Goal: Transaction & Acquisition: Download file/media

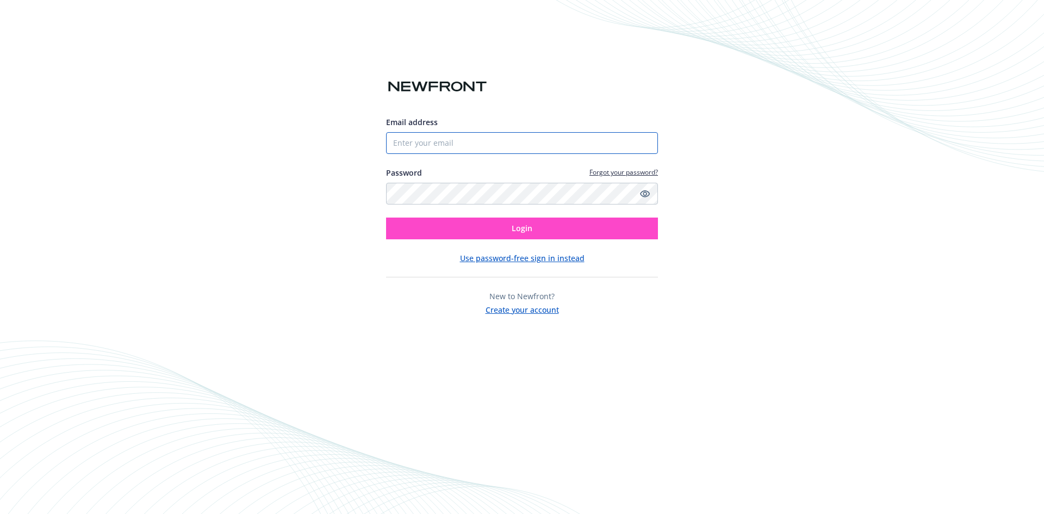
type input "[EMAIL_ADDRESS][DOMAIN_NAME]"
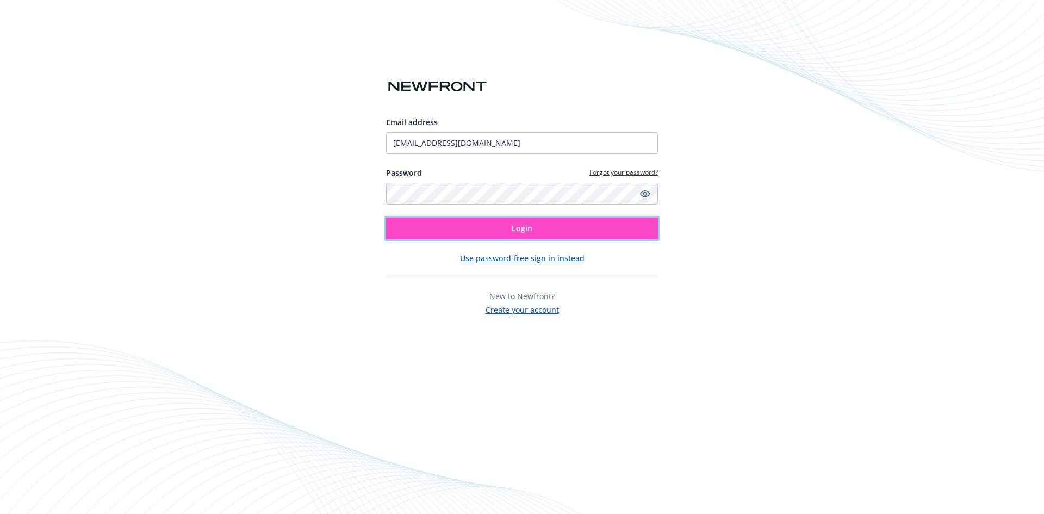
click at [449, 224] on button "Login" at bounding box center [522, 229] width 272 height 22
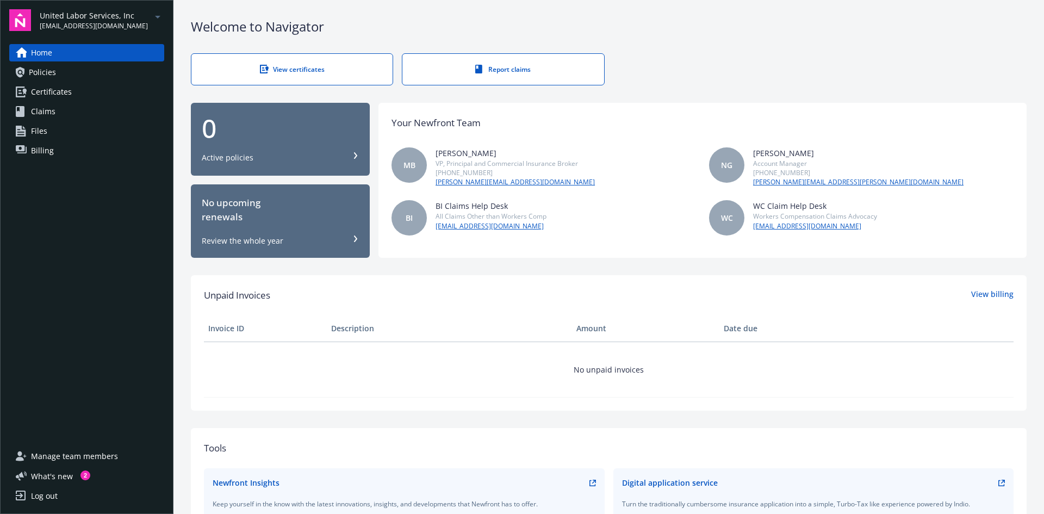
drag, startPoint x: 78, startPoint y: 17, endPoint x: 86, endPoint y: 36, distance: 20.5
click at [78, 17] on span "United Labor Services, Inc" at bounding box center [94, 15] width 108 height 11
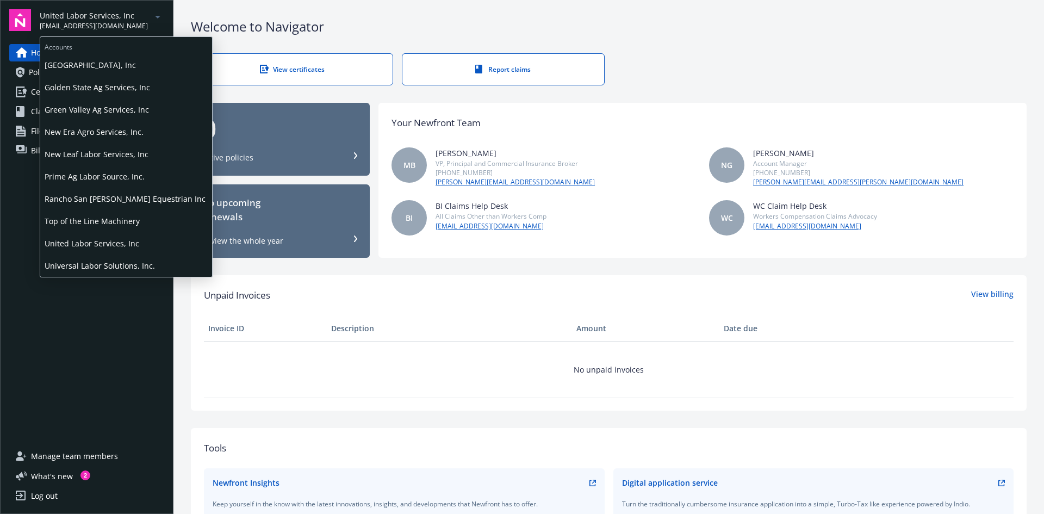
click at [105, 153] on span "New Leaf Labor Services, Inc" at bounding box center [126, 154] width 163 height 22
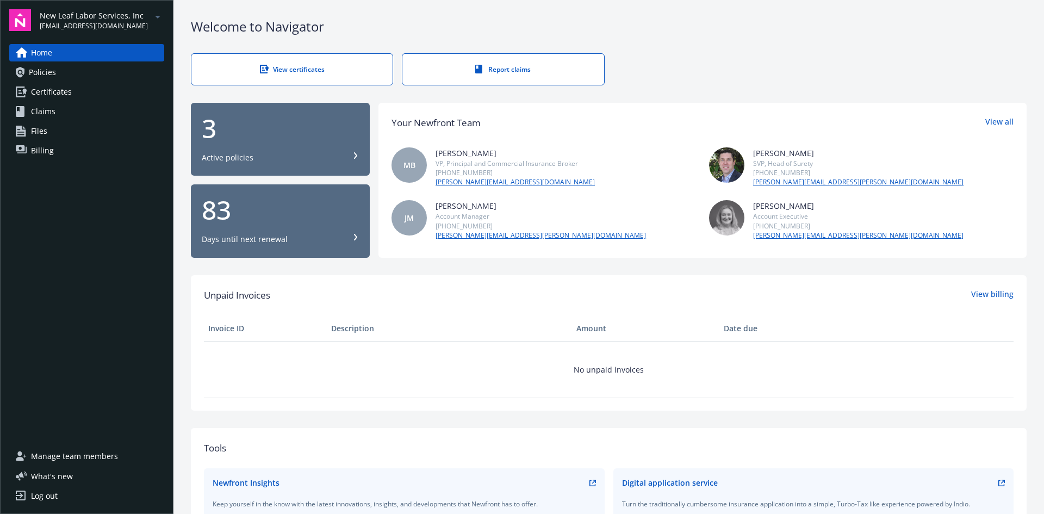
click at [254, 162] on div "Active policies" at bounding box center [280, 157] width 157 height 11
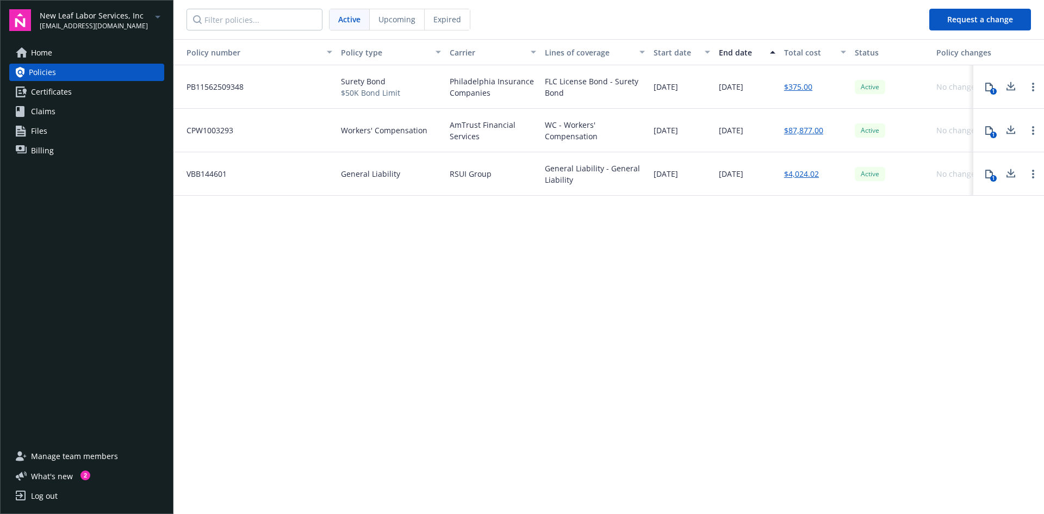
click at [379, 132] on span "Workers' Compensation" at bounding box center [384, 130] width 86 height 11
click at [992, 133] on div "1" at bounding box center [993, 135] width 7 height 7
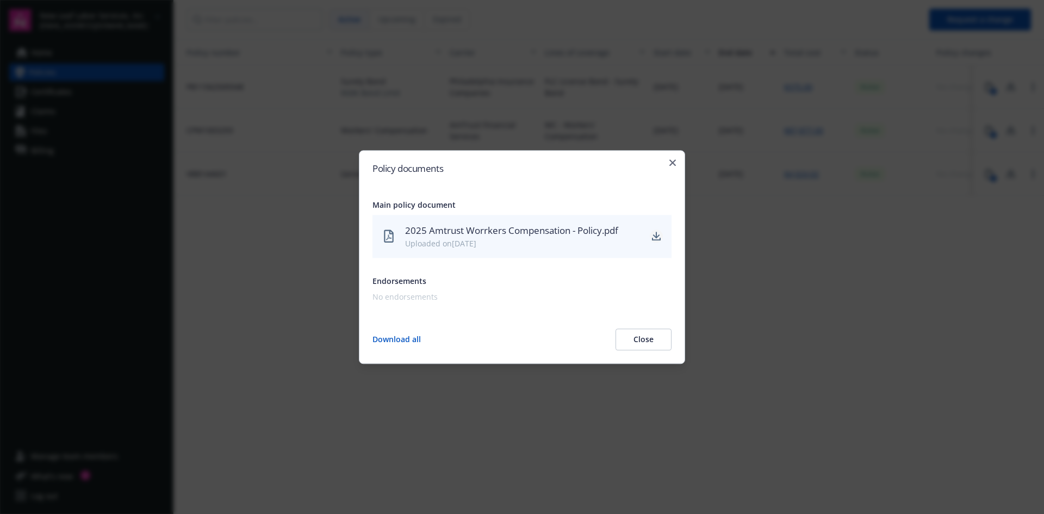
click at [654, 237] on icon "download" at bounding box center [656, 236] width 9 height 9
click at [656, 238] on icon "download" at bounding box center [656, 235] width 7 height 7
click at [674, 162] on icon "button" at bounding box center [673, 162] width 7 height 7
